Goal: Task Accomplishment & Management: Manage account settings

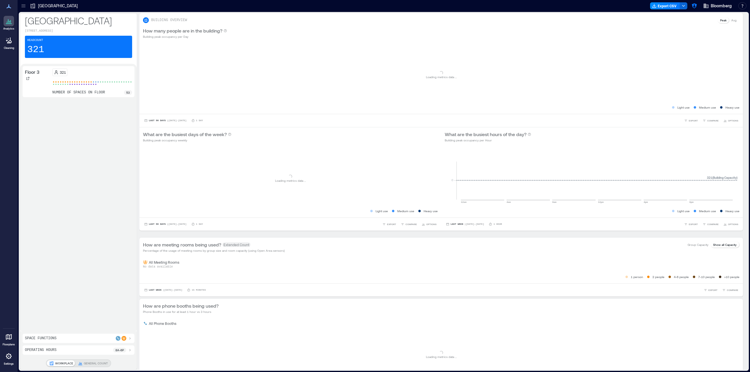
click at [20, 7] on div at bounding box center [23, 5] width 9 height 9
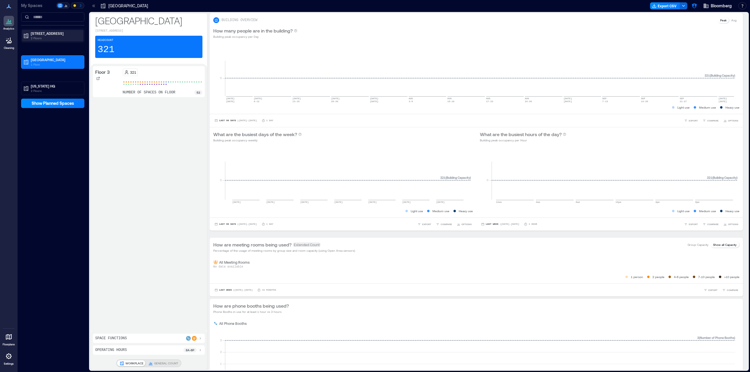
click at [41, 34] on p "[STREET_ADDRESS]" at bounding box center [55, 33] width 49 height 5
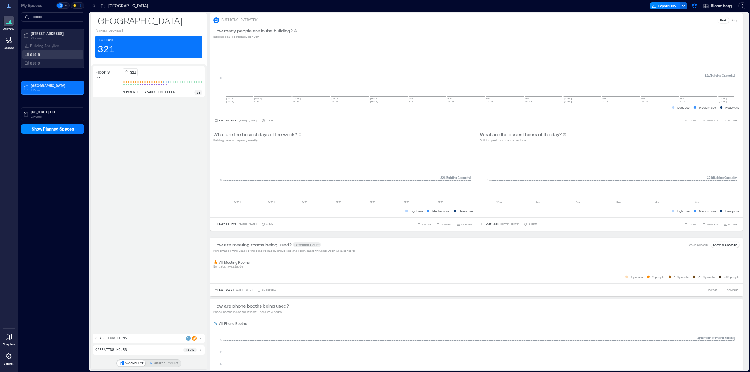
click at [40, 52] on div "919-8" at bounding box center [51, 55] width 57 height 6
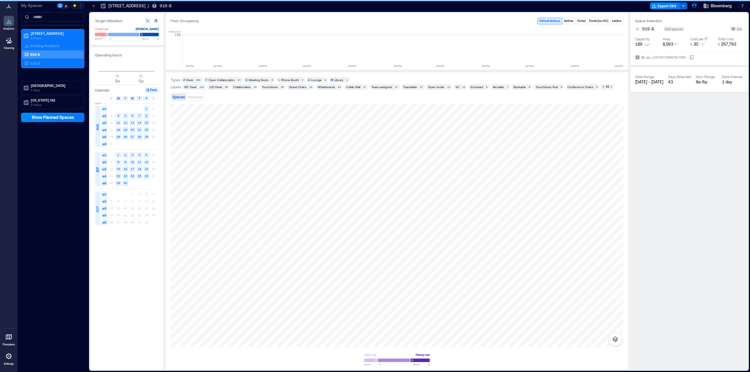
scroll to position [0, 661]
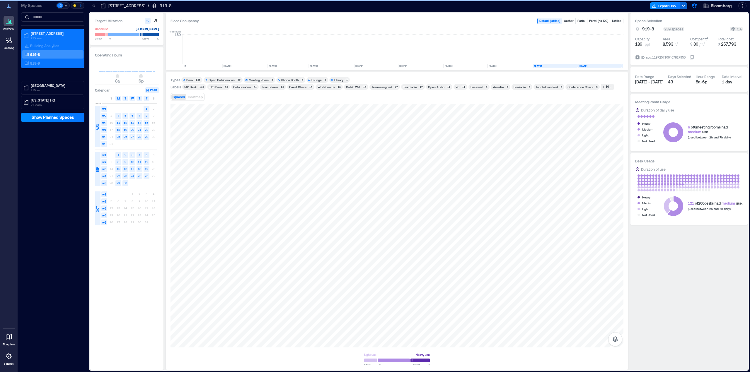
click at [11, 342] on div at bounding box center [9, 337] width 11 height 11
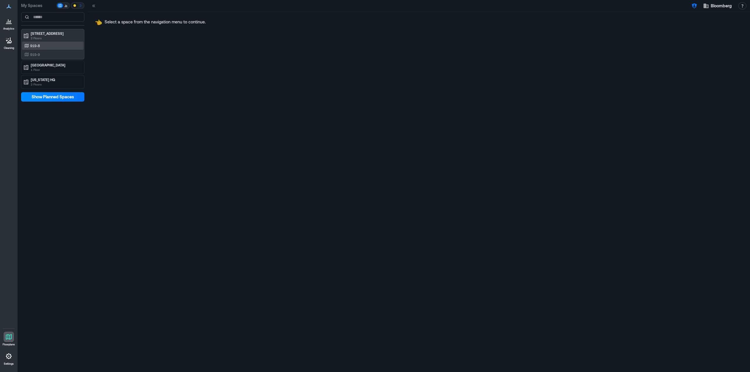
click at [38, 45] on p "919-8" at bounding box center [35, 45] width 10 height 5
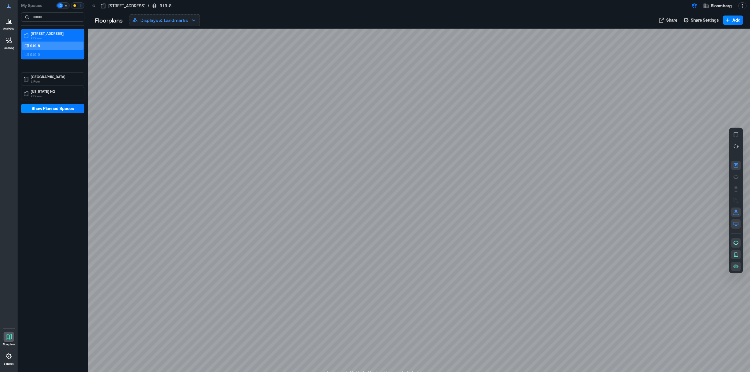
click at [184, 21] on p "Displays & Landmarks" at bounding box center [163, 20] width 47 height 7
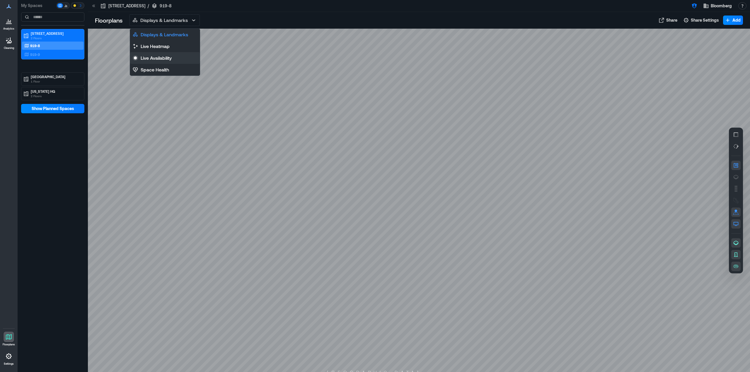
click at [176, 54] on button "Live Availability" at bounding box center [165, 58] width 70 height 12
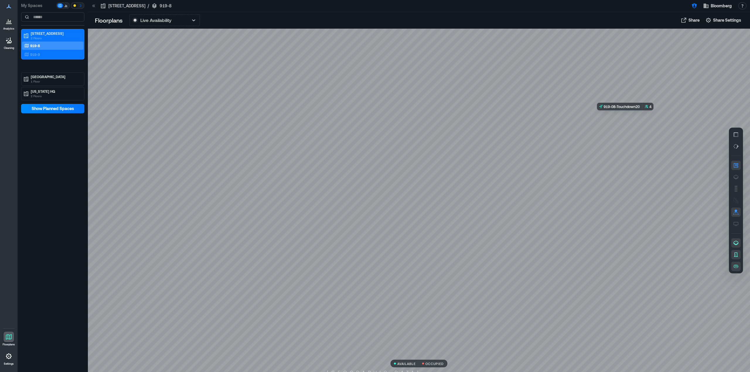
click at [640, 122] on div at bounding box center [419, 201] width 662 height 344
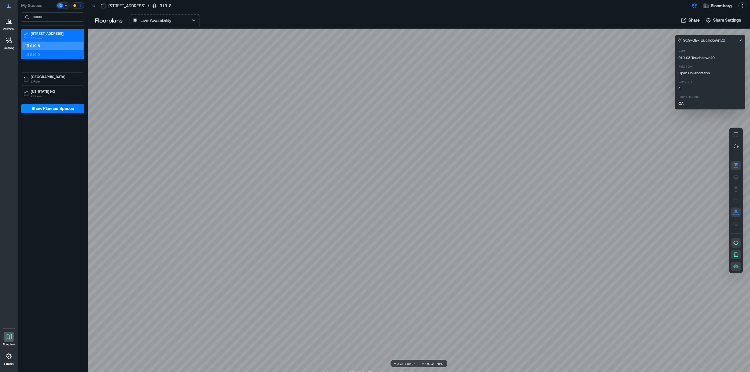
click at [645, 144] on div at bounding box center [419, 201] width 662 height 344
click at [741, 42] on icon "Close" at bounding box center [740, 40] width 5 height 5
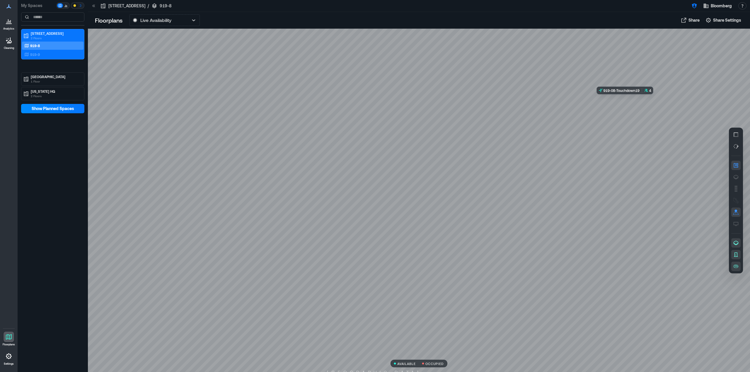
click at [634, 99] on div at bounding box center [419, 201] width 662 height 344
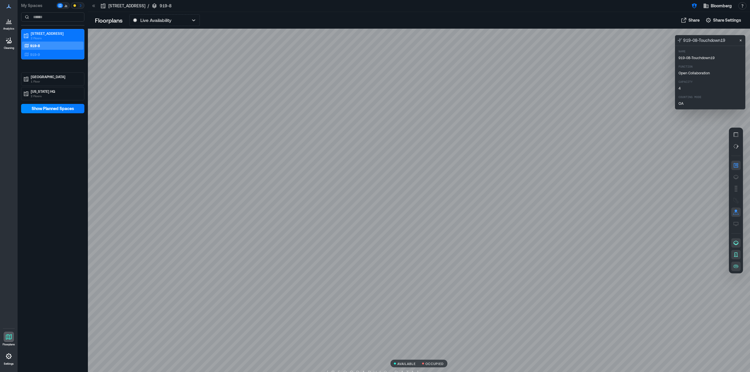
click at [609, 117] on div at bounding box center [419, 201] width 662 height 344
click at [639, 144] on div at bounding box center [419, 201] width 662 height 344
click at [741, 35] on div at bounding box center [736, 201] width 14 height 344
click at [741, 42] on icon "Close" at bounding box center [740, 40] width 5 height 5
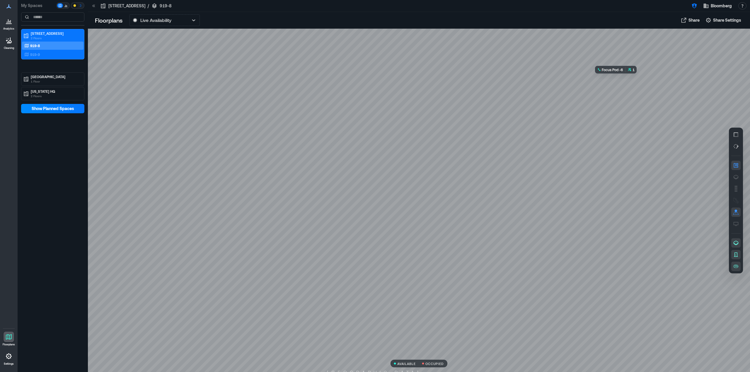
click at [617, 81] on div at bounding box center [419, 201] width 662 height 344
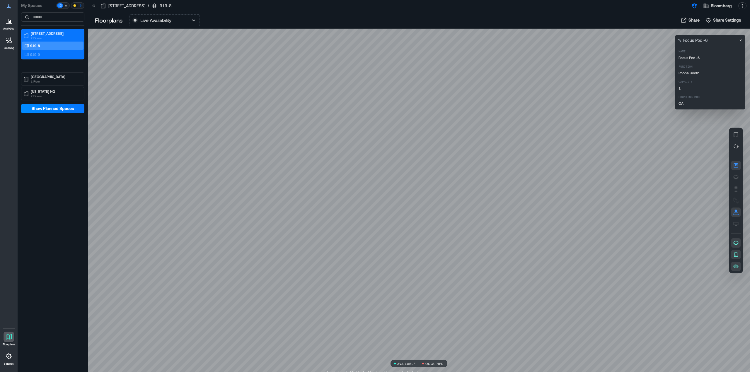
click at [626, 32] on div at bounding box center [419, 201] width 662 height 344
click at [738, 40] on icon "Close" at bounding box center [740, 40] width 5 height 5
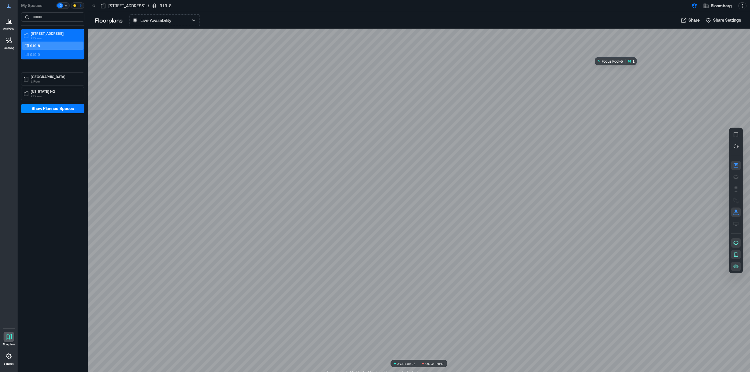
click at [618, 70] on div at bounding box center [419, 201] width 662 height 344
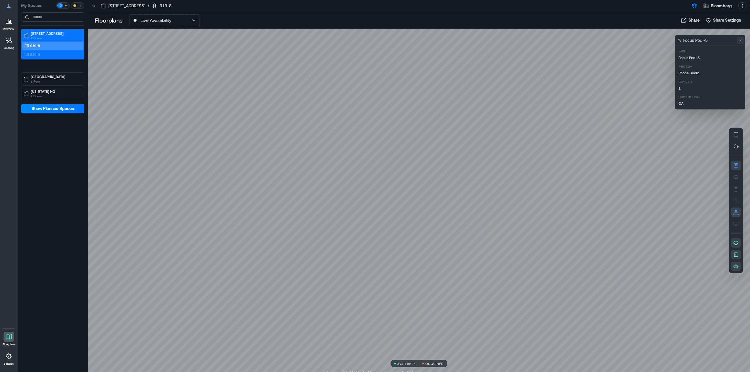
click at [743, 42] on button "Close" at bounding box center [740, 40] width 7 height 7
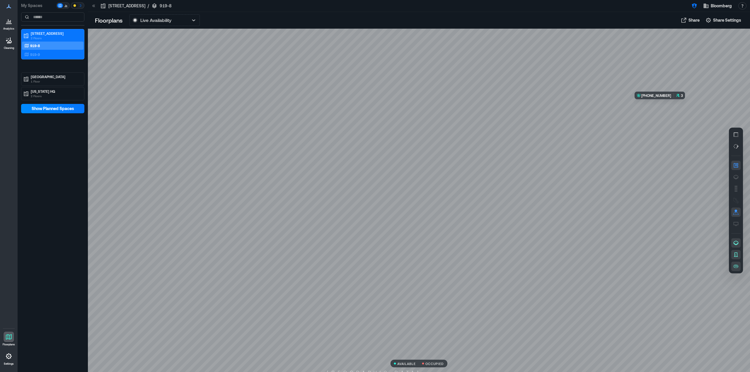
click at [675, 115] on div at bounding box center [419, 201] width 662 height 344
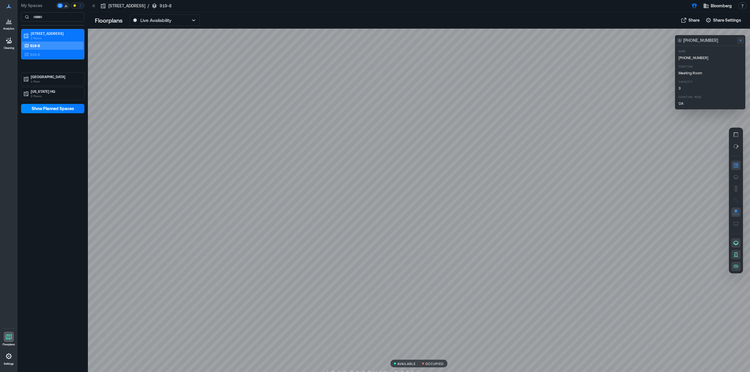
click at [741, 39] on icon "Close" at bounding box center [740, 40] width 5 height 5
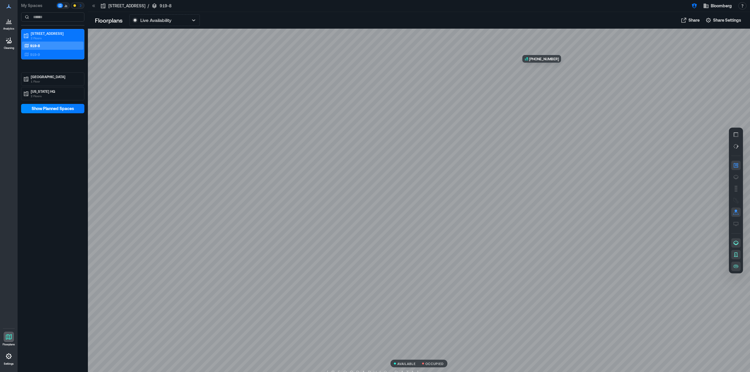
click at [551, 69] on div at bounding box center [419, 201] width 662 height 344
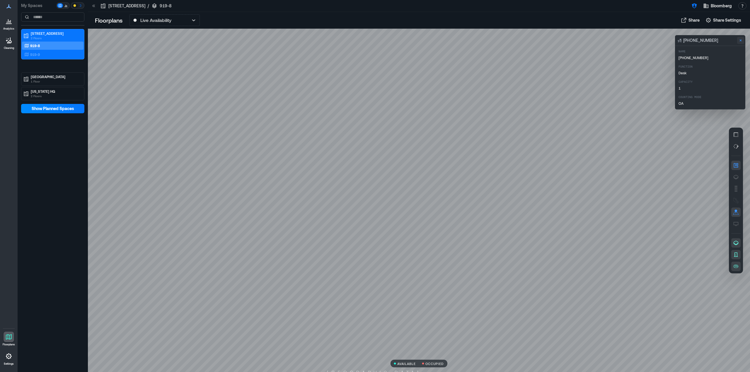
click at [738, 42] on icon "Close" at bounding box center [740, 40] width 5 height 5
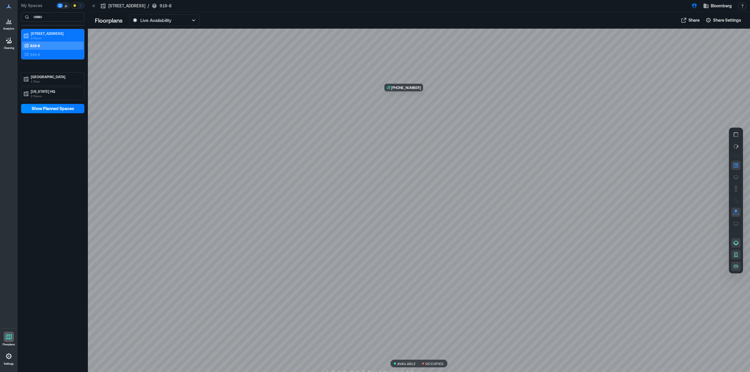
click at [414, 100] on div at bounding box center [419, 201] width 662 height 344
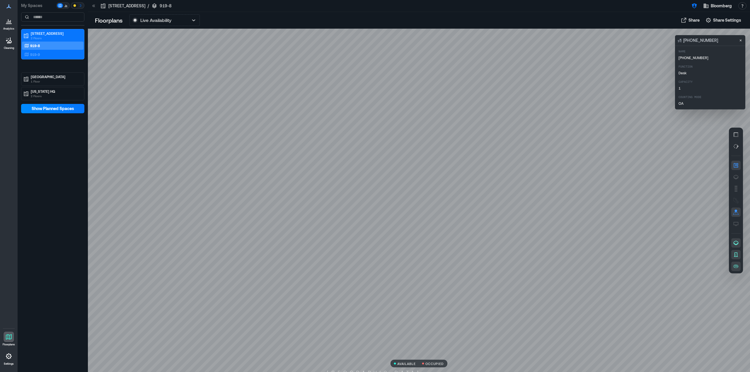
click at [398, 127] on div at bounding box center [419, 201] width 662 height 344
click at [387, 36] on div at bounding box center [419, 201] width 662 height 344
click at [743, 40] on button "Close" at bounding box center [740, 40] width 7 height 7
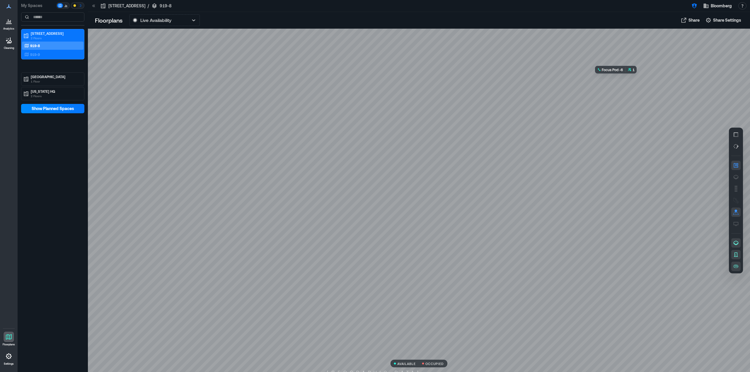
click at [619, 75] on div at bounding box center [419, 201] width 662 height 344
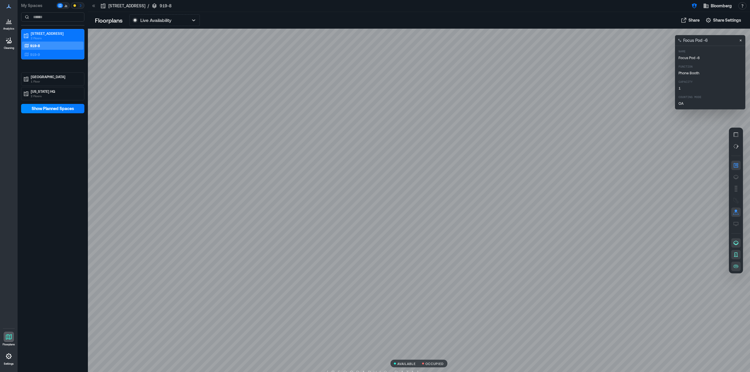
click at [619, 65] on div at bounding box center [419, 201] width 662 height 344
click at [620, 73] on div at bounding box center [419, 201] width 662 height 344
click at [627, 27] on div "Floorplans Live Availability Displays & Landmarks Live Heatmap Live Availabilit…" at bounding box center [419, 20] width 662 height 17
click at [742, 40] on icon "Close" at bounding box center [740, 40] width 5 height 5
